Goal: Transaction & Acquisition: Purchase product/service

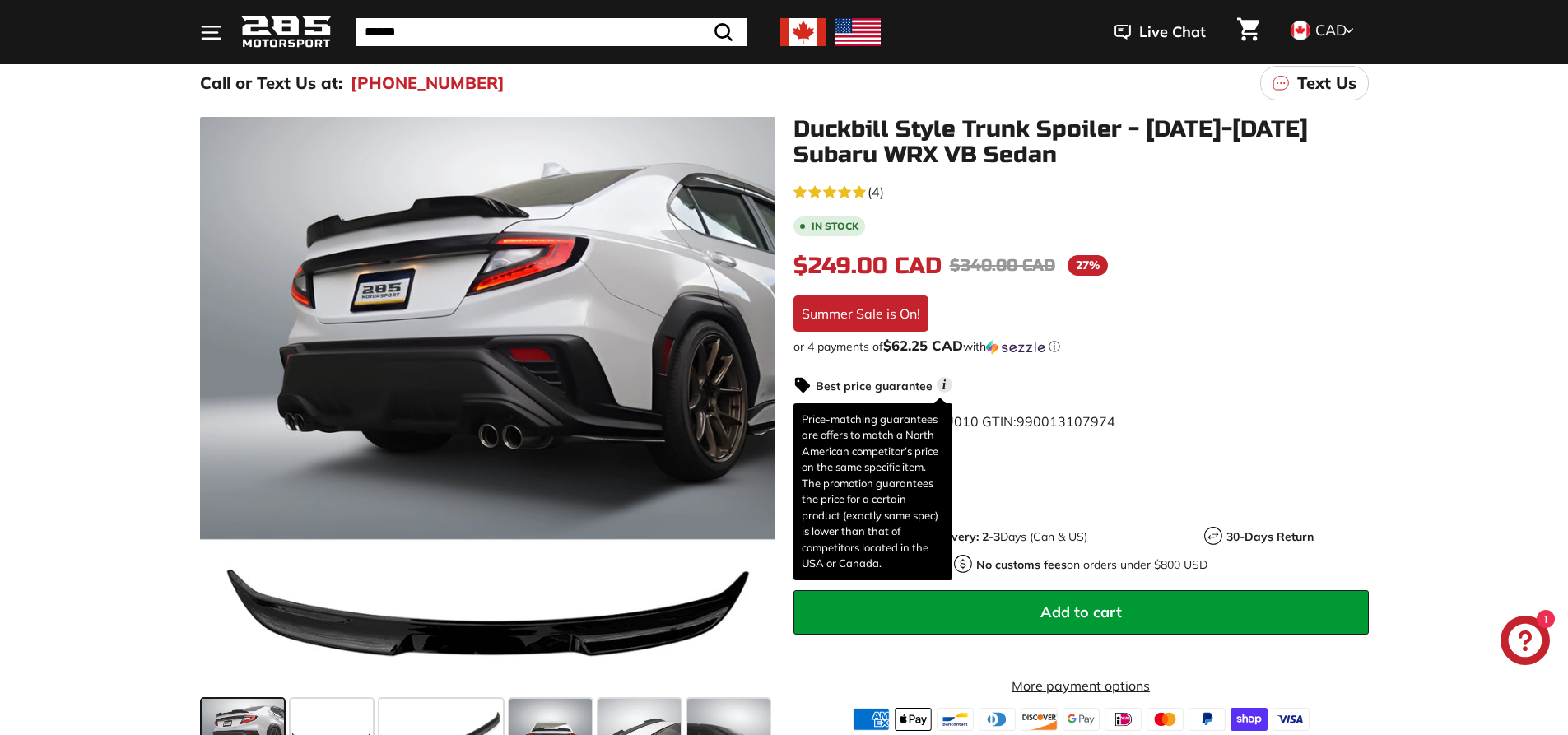
scroll to position [247, 0]
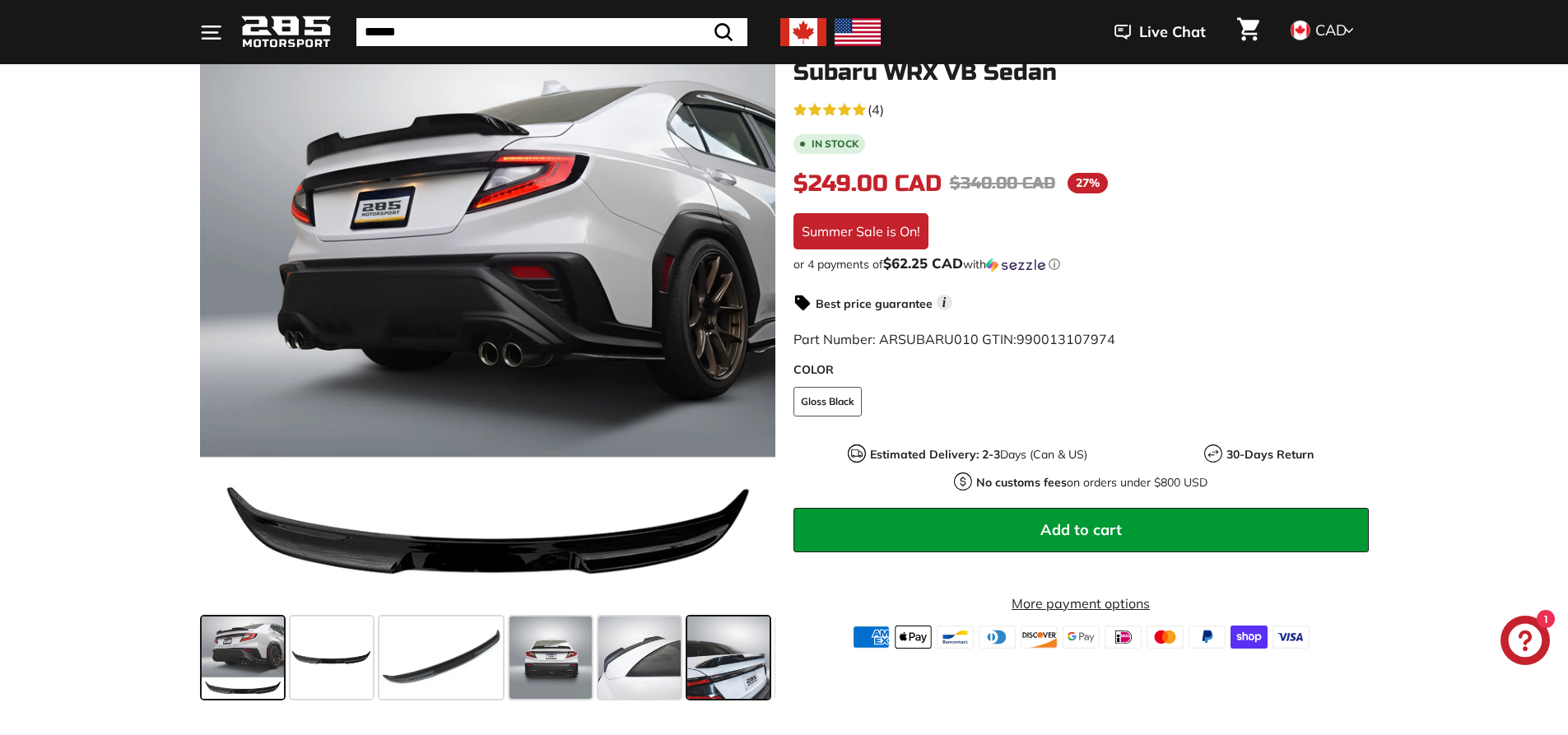
click at [738, 664] on span at bounding box center [728, 658] width 82 height 82
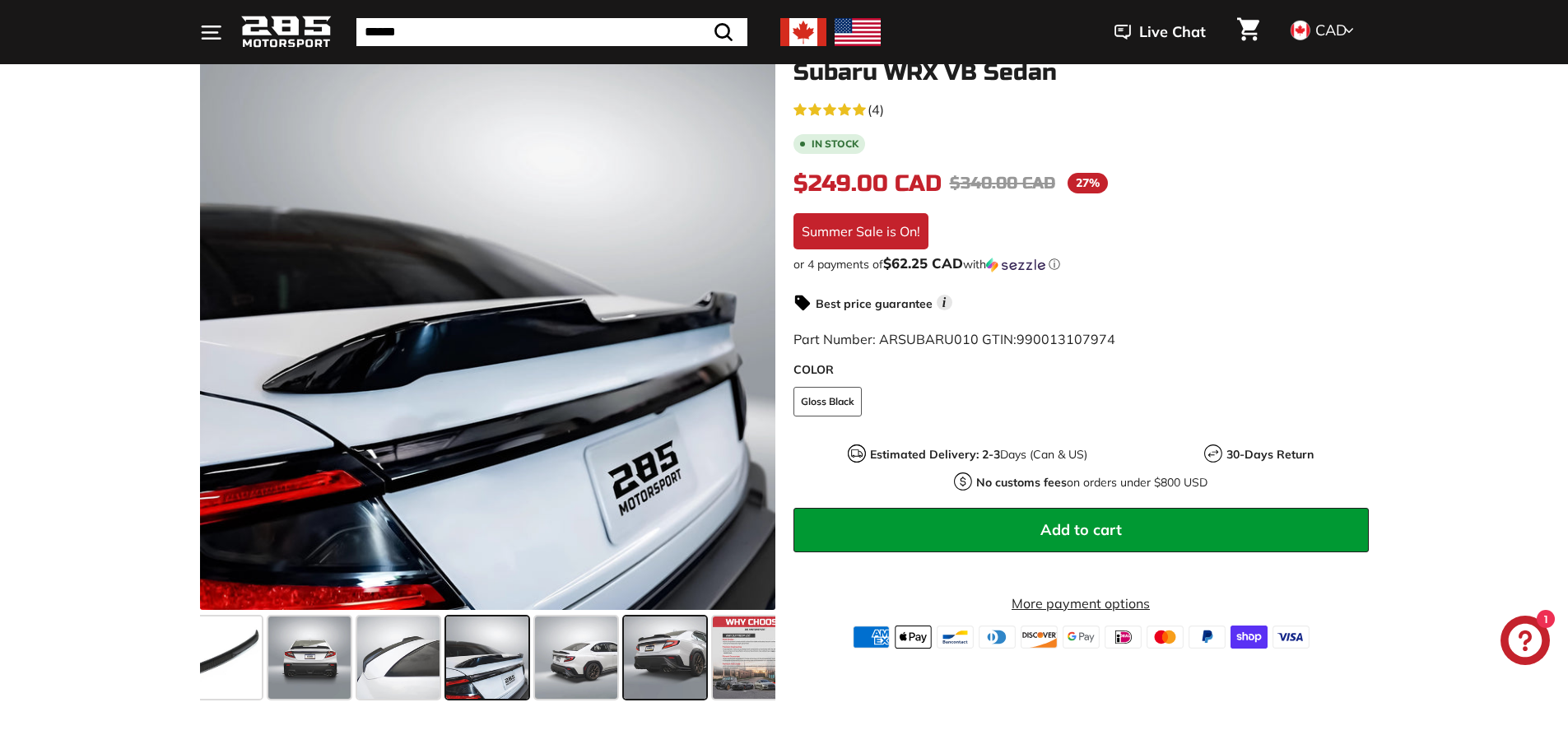
click at [652, 649] on span at bounding box center [665, 658] width 82 height 82
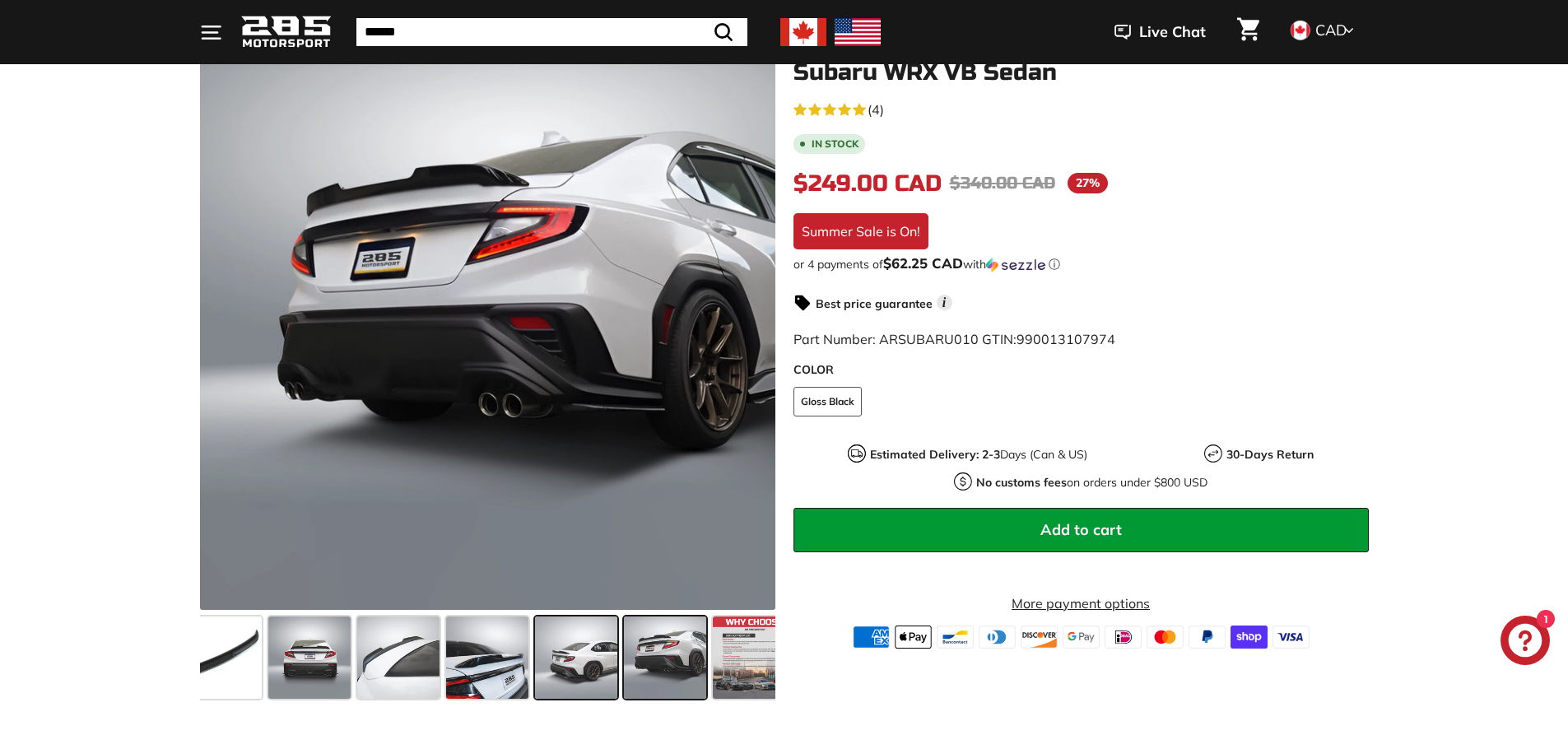
click at [601, 651] on span at bounding box center [576, 658] width 82 height 82
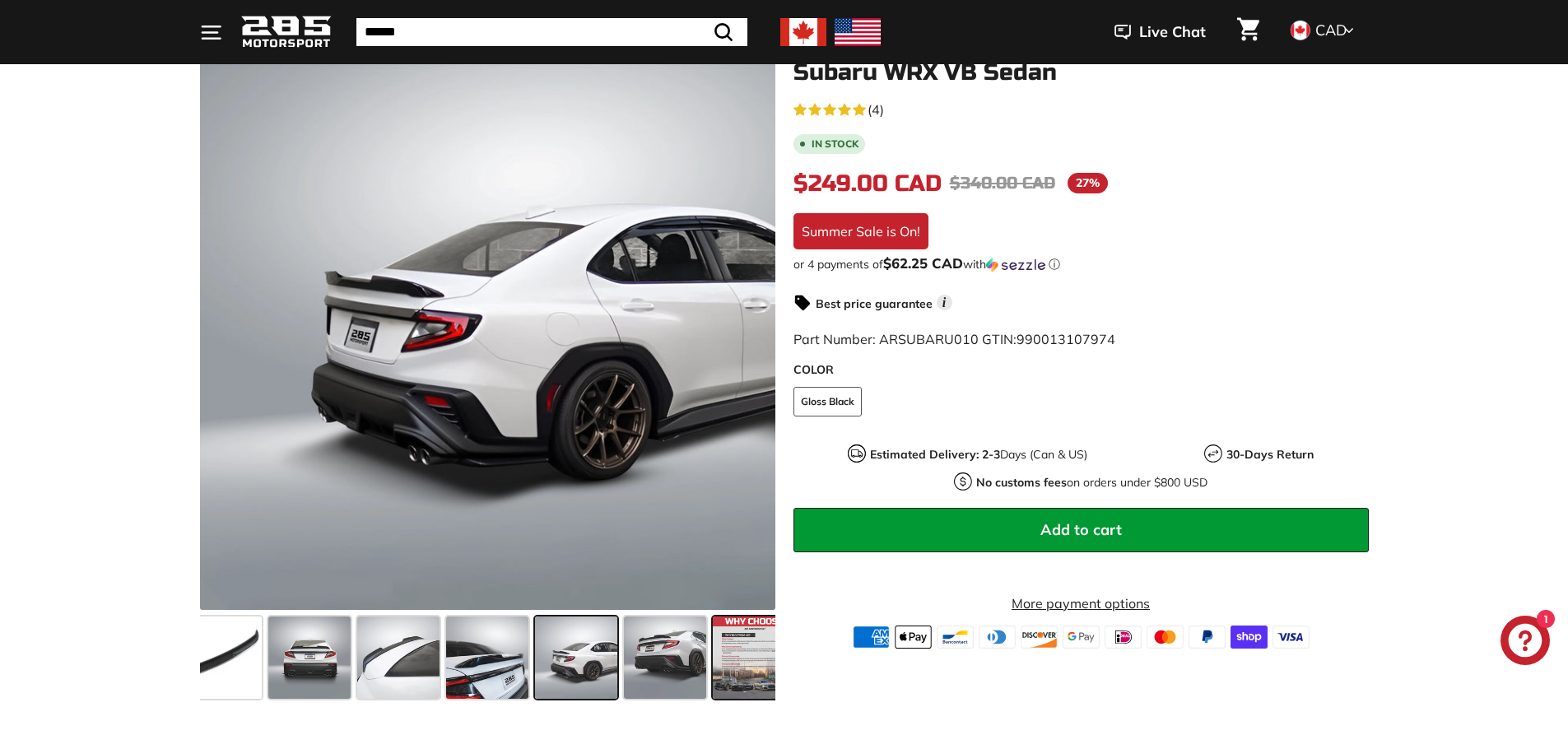
click at [750, 657] on span at bounding box center [754, 658] width 82 height 82
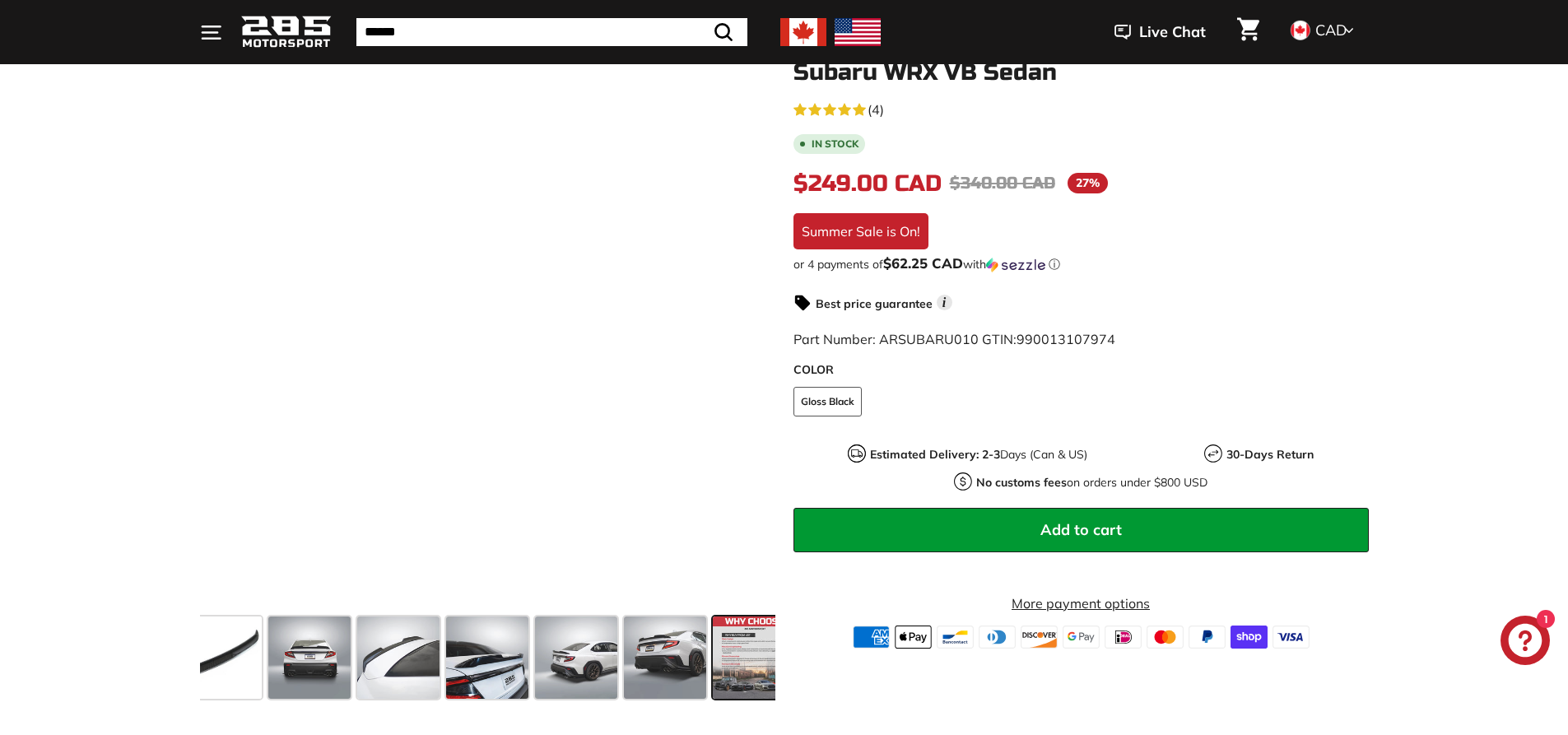
scroll to position [0, 264]
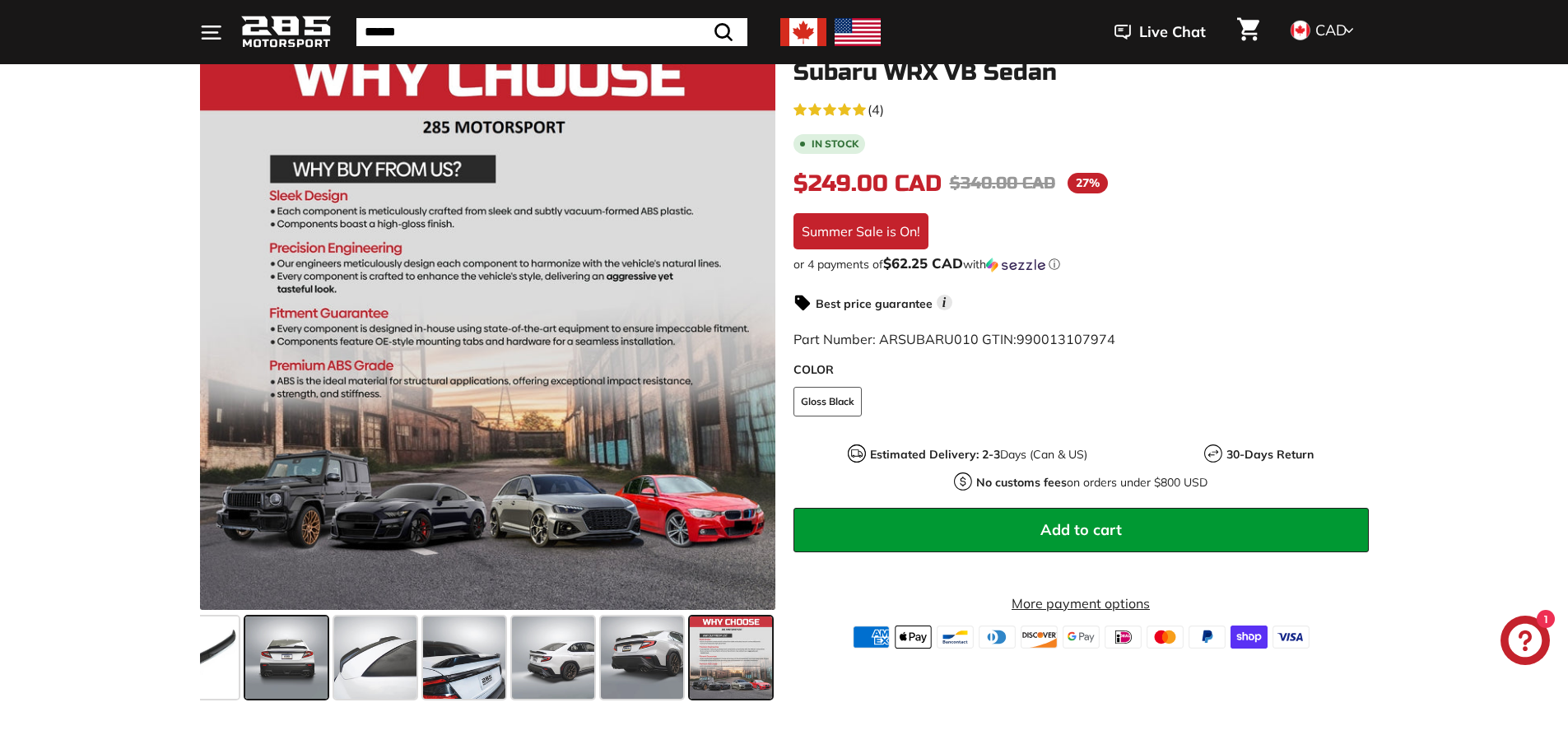
click at [293, 637] on span at bounding box center [287, 658] width 82 height 82
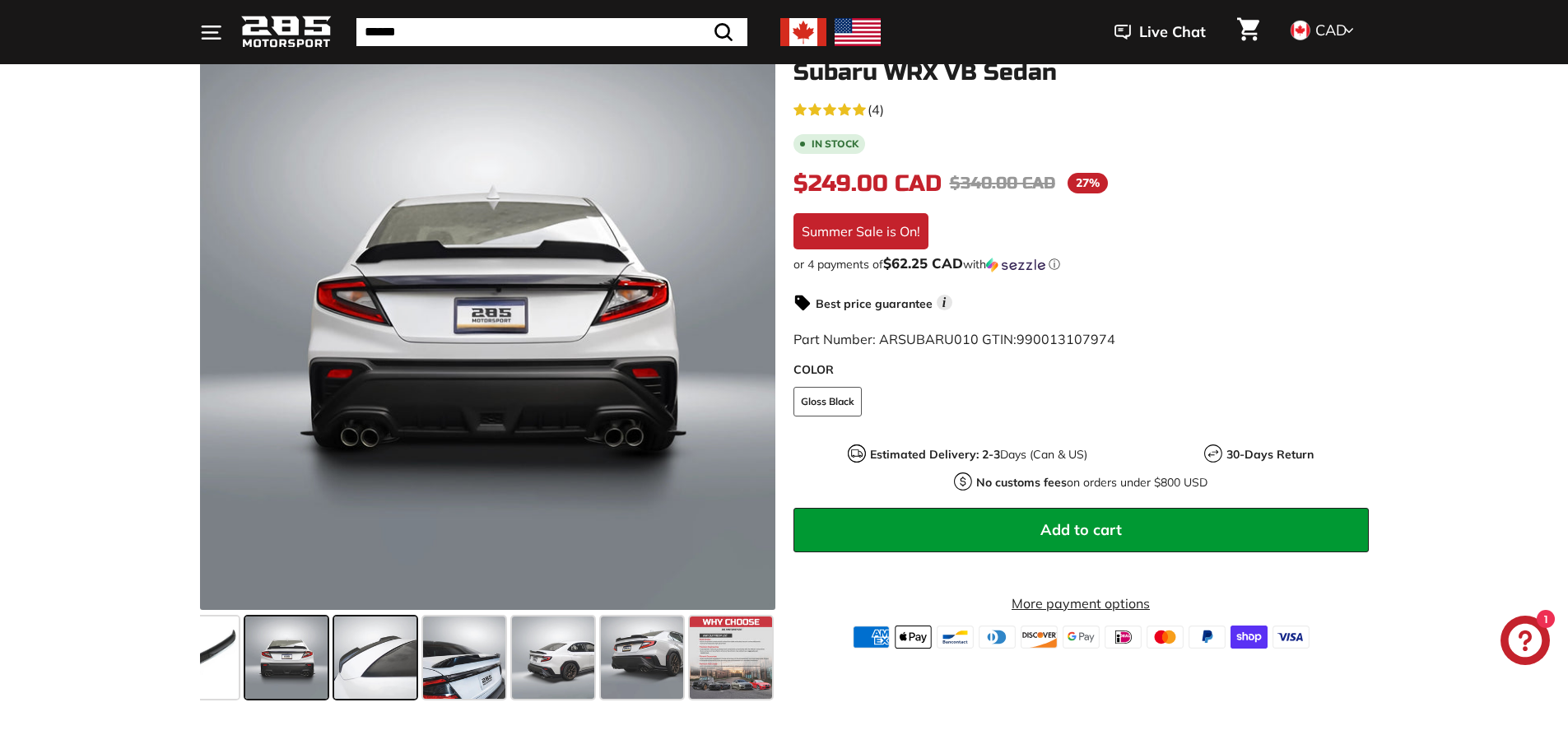
click at [366, 653] on span at bounding box center [375, 658] width 82 height 82
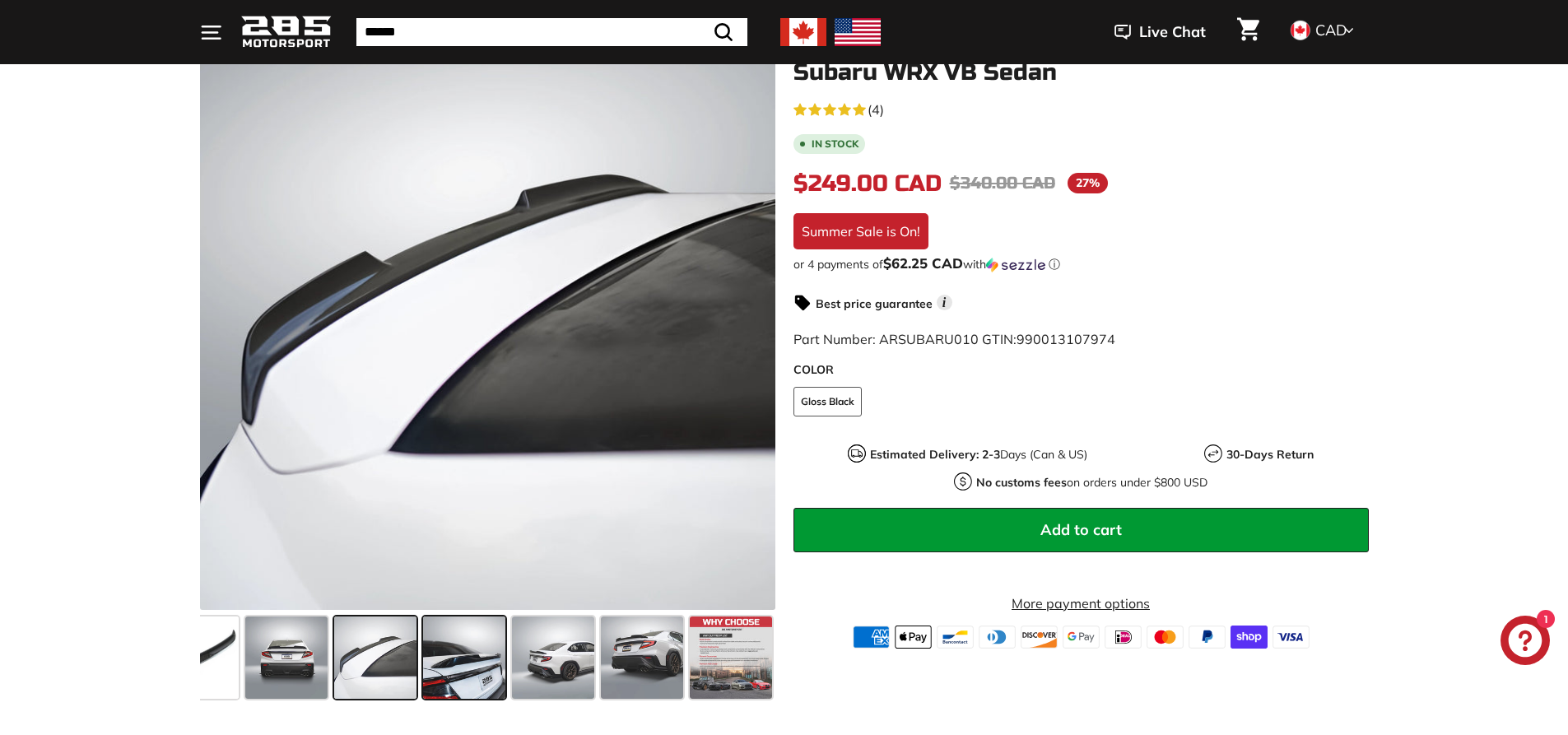
click at [464, 679] on span at bounding box center [464, 658] width 82 height 82
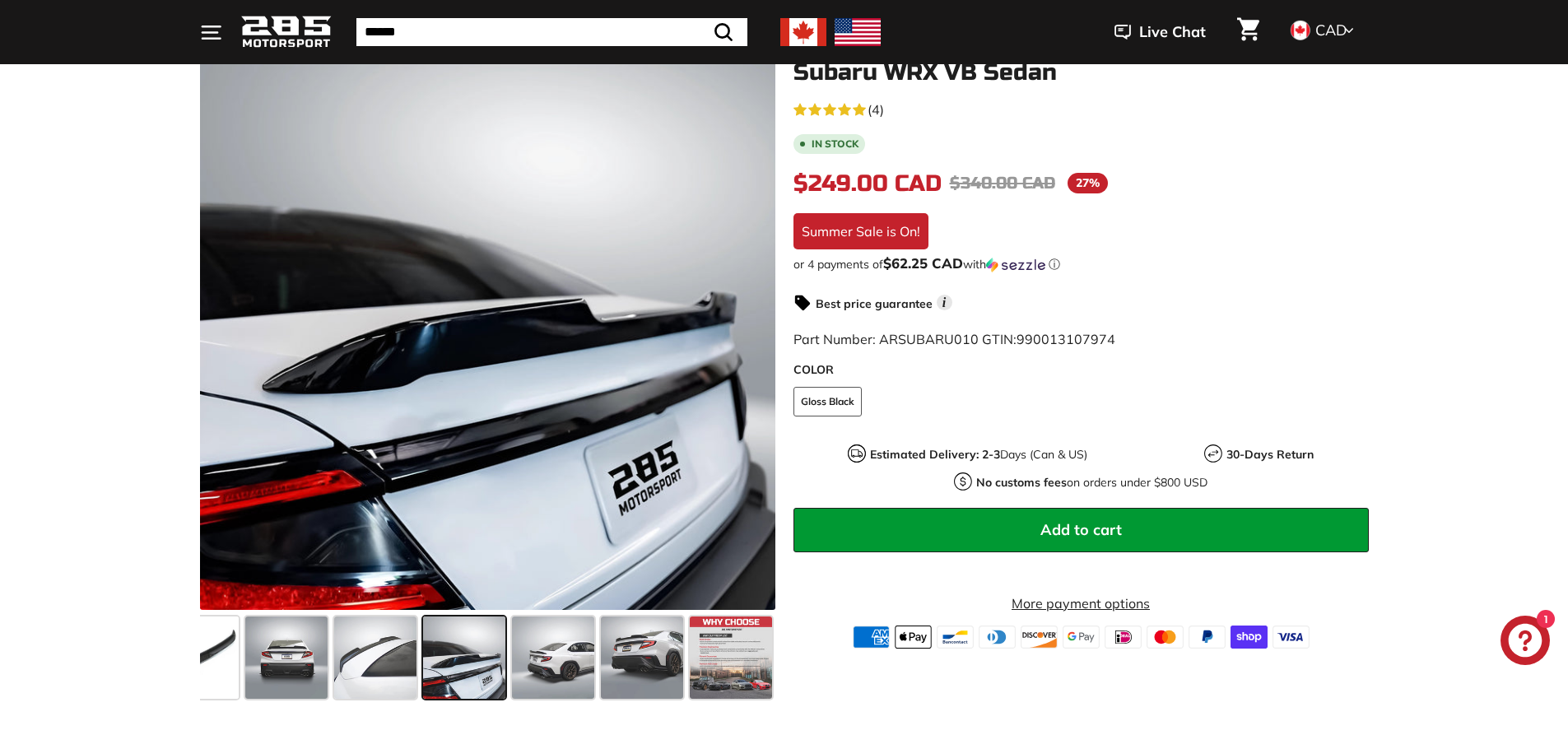
click at [507, 672] on div at bounding box center [464, 658] width 89 height 89
click at [527, 670] on span at bounding box center [554, 658] width 82 height 82
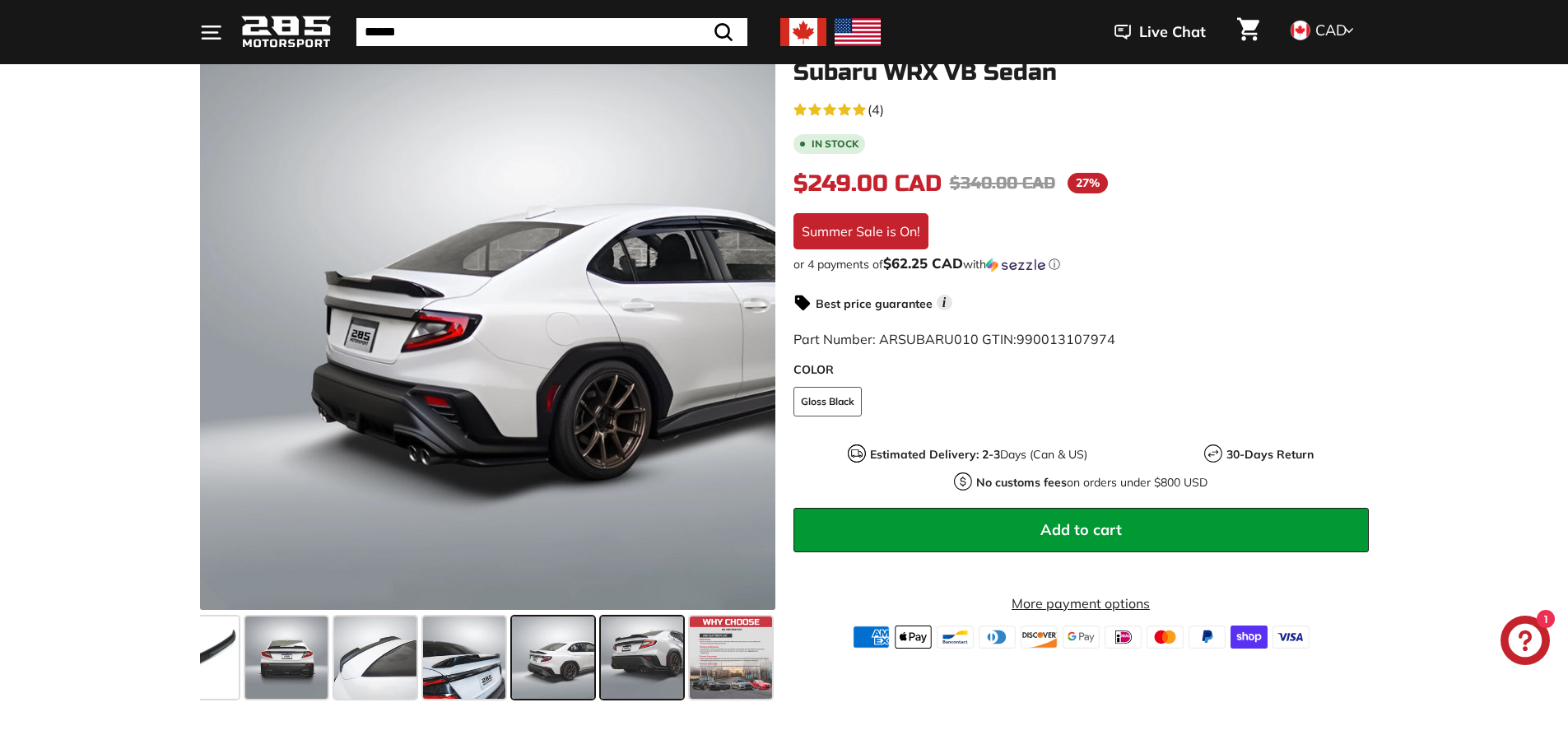
click at [629, 670] on span at bounding box center [642, 658] width 82 height 82
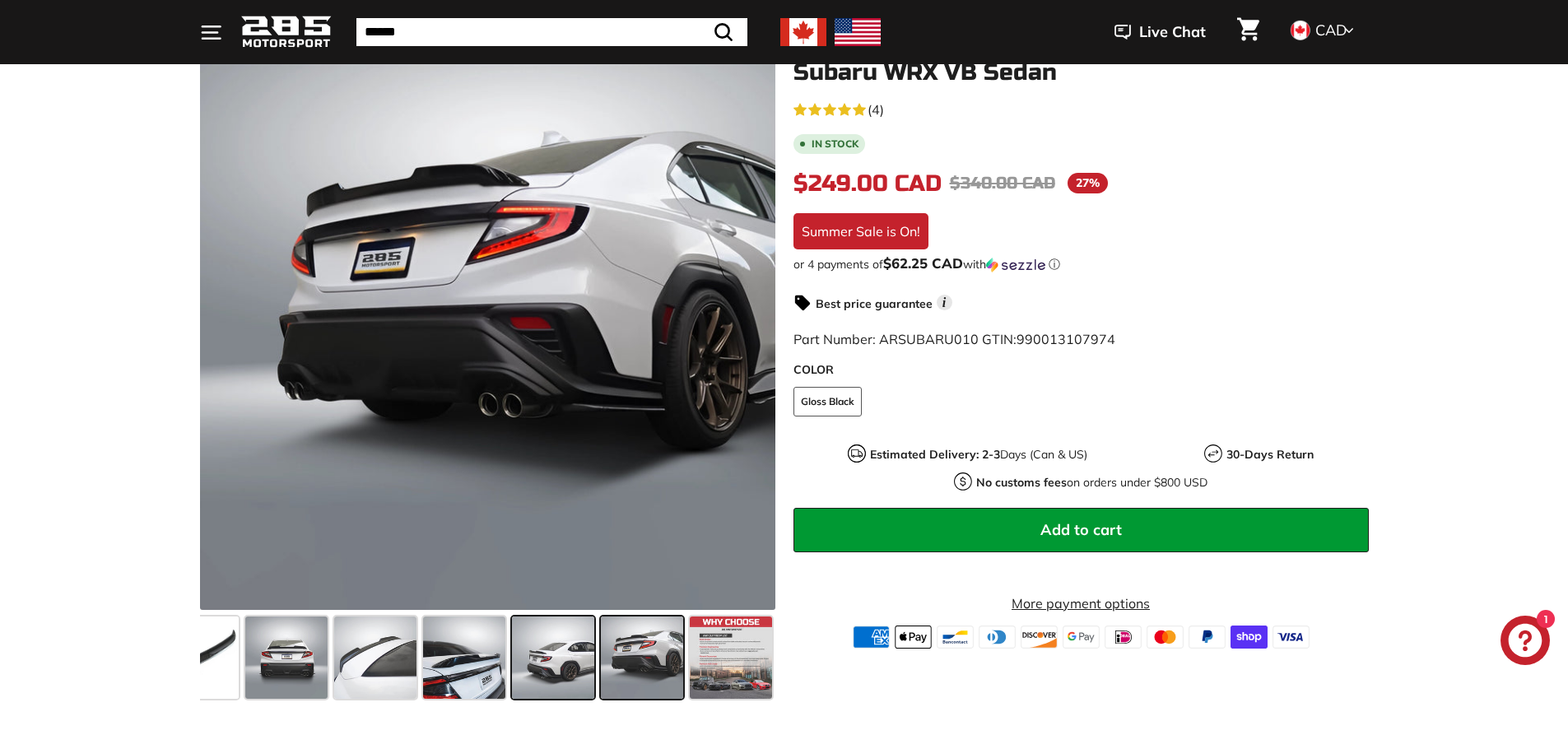
click at [538, 671] on span at bounding box center [554, 658] width 82 height 82
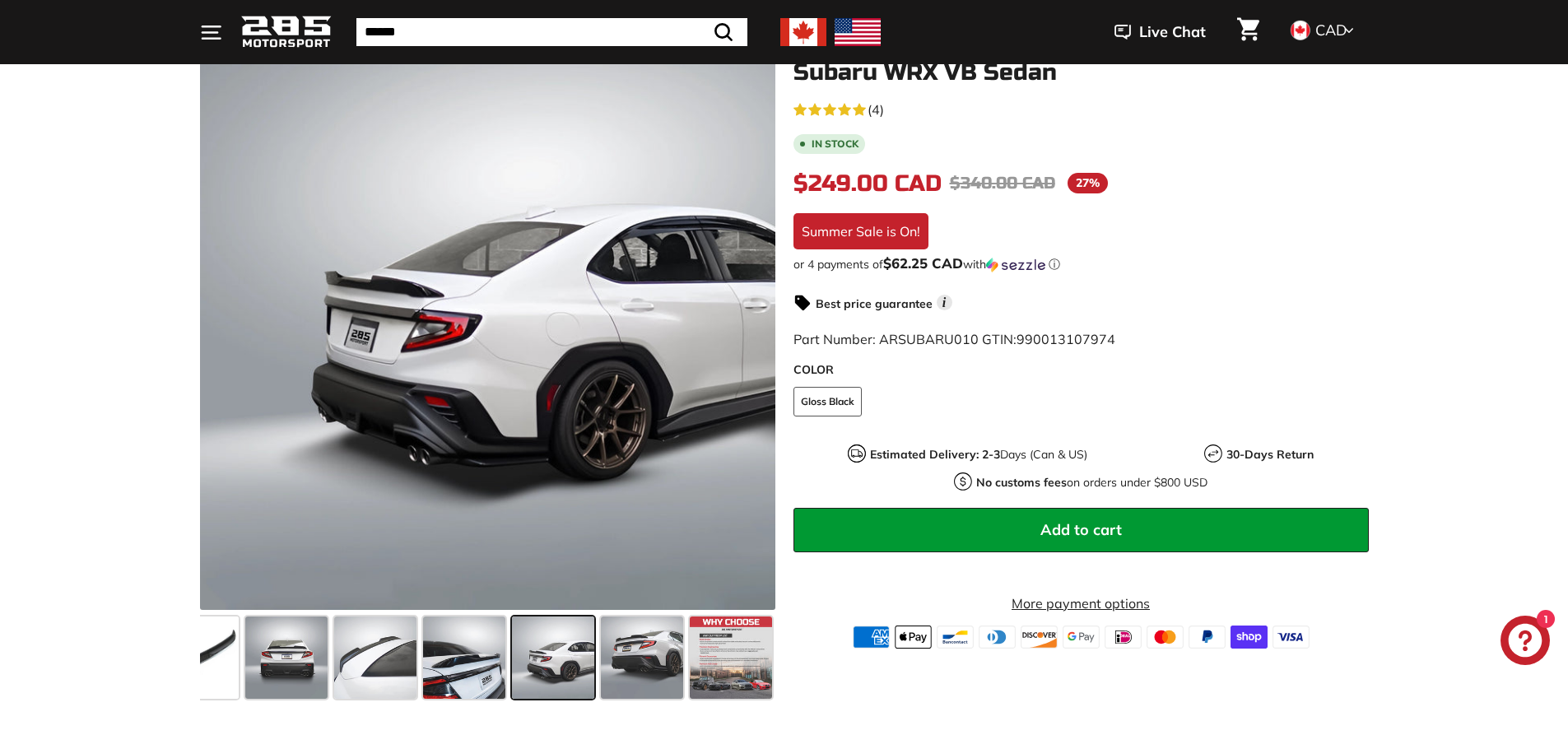
scroll to position [82, 0]
